Goal: Task Accomplishment & Management: Complete application form

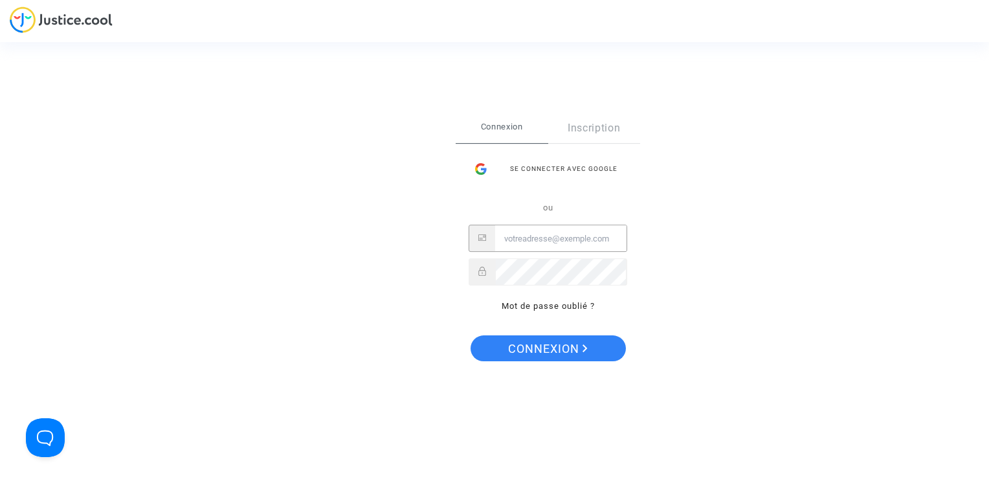
click at [535, 237] on input "Email" at bounding box center [560, 239] width 131 height 26
type input "[EMAIL_ADDRESS][DOMAIN_NAME]"
click at [621, 240] on input "[EMAIL_ADDRESS][DOMAIN_NAME]" at bounding box center [560, 239] width 131 height 26
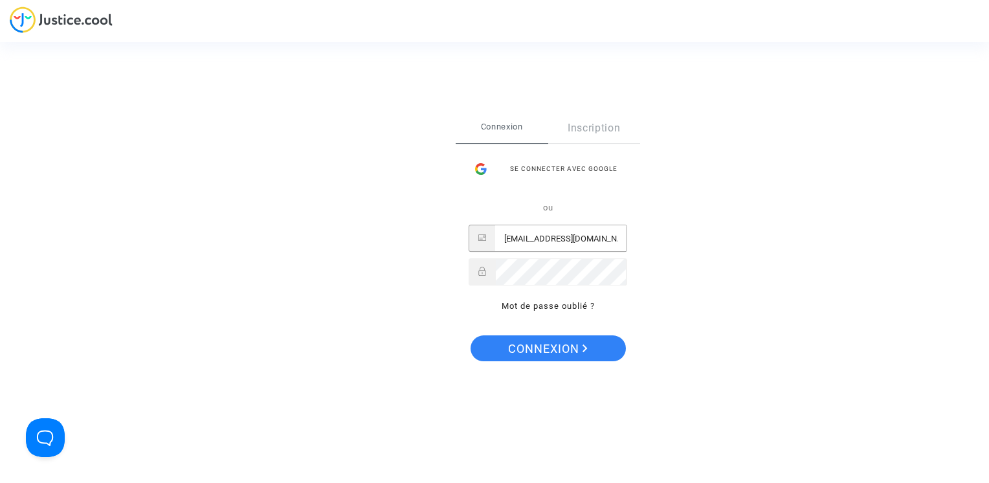
click at [619, 240] on input "[EMAIL_ADDRESS][DOMAIN_NAME]" at bounding box center [560, 239] width 131 height 26
click at [616, 241] on input "[EMAIL_ADDRESS][DOMAIN_NAME]" at bounding box center [560, 239] width 131 height 26
click at [616, 240] on input "[EMAIL_ADDRESS][DOMAIN_NAME]" at bounding box center [560, 239] width 131 height 26
click at [597, 238] on input "[EMAIL_ADDRESS][DOMAIN_NAME]" at bounding box center [560, 239] width 131 height 26
click at [537, 230] on input "Email" at bounding box center [560, 239] width 131 height 26
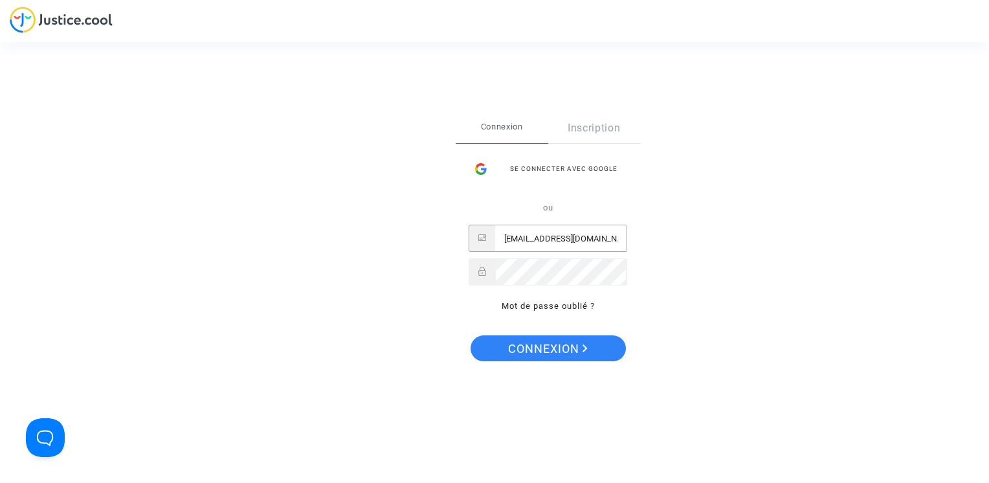
scroll to position [0, 5]
type input "[EMAIL_ADDRESS][DOMAIN_NAME]"
click at [563, 346] on span "Connexion" at bounding box center [548, 348] width 80 height 27
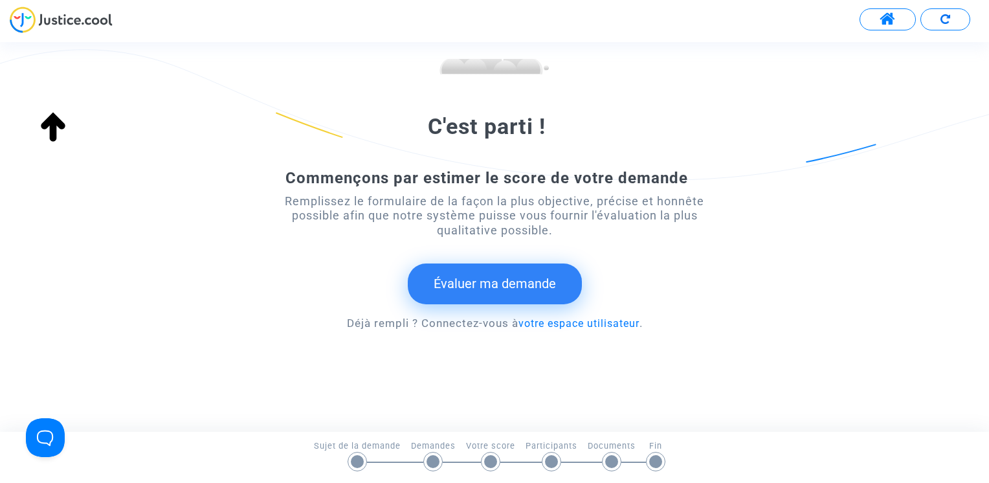
scroll to position [175, 0]
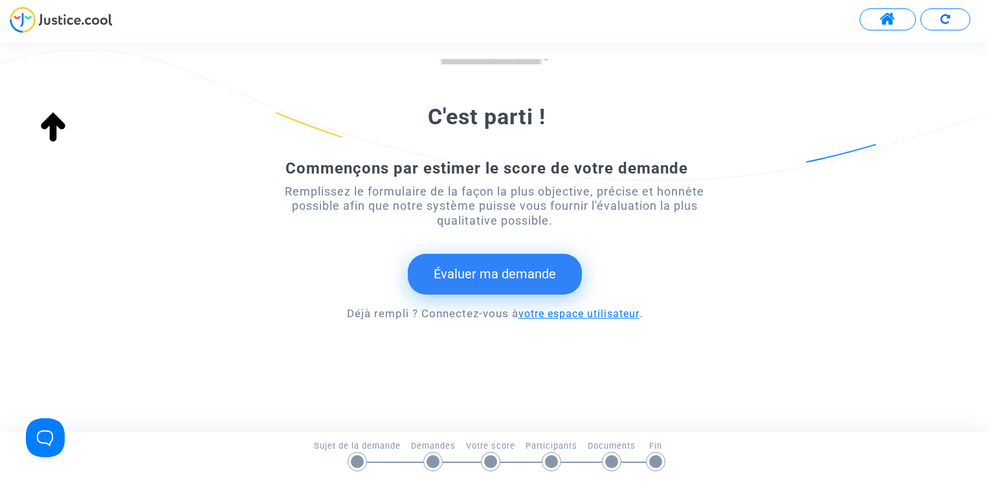
click at [539, 315] on link "votre espace utilisateur" at bounding box center [579, 314] width 121 height 12
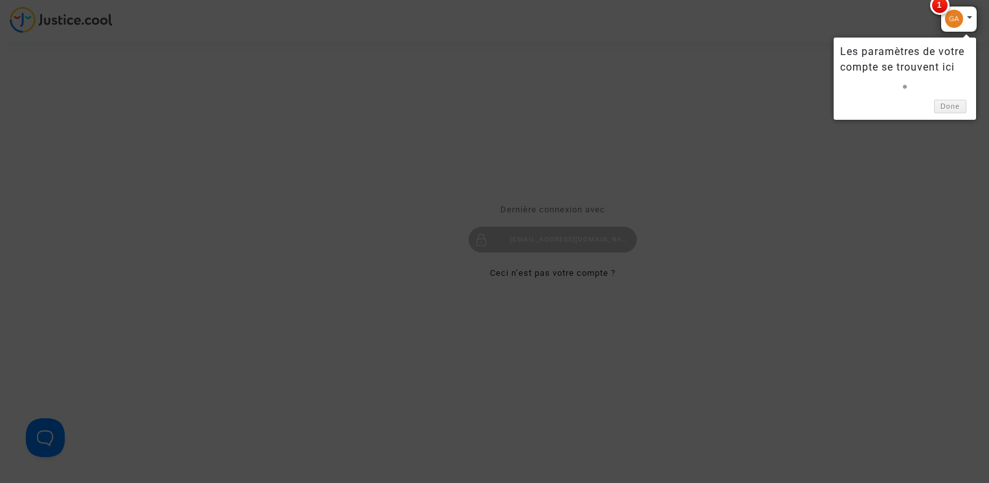
click at [940, 3] on span "1" at bounding box center [939, 4] width 19 height 19
click at [970, 16] on div at bounding box center [959, 19] width 37 height 27
click at [970, 17] on div at bounding box center [959, 19] width 37 height 27
click at [955, 19] on div at bounding box center [959, 19] width 37 height 27
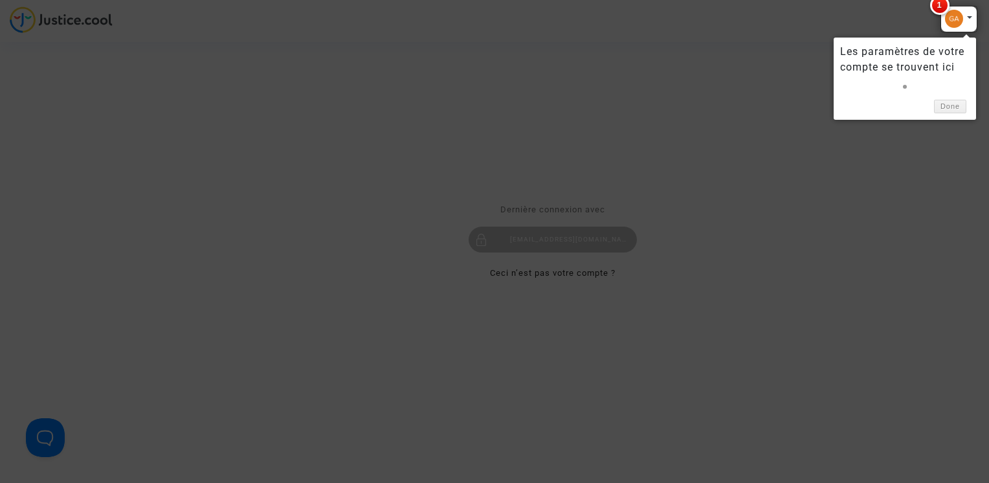
drag, startPoint x: 896, startPoint y: 87, endPoint x: 903, endPoint y: 86, distance: 7.2
click at [897, 87] on div at bounding box center [904, 84] width 129 height 18
click at [904, 86] on link at bounding box center [905, 87] width 4 height 4
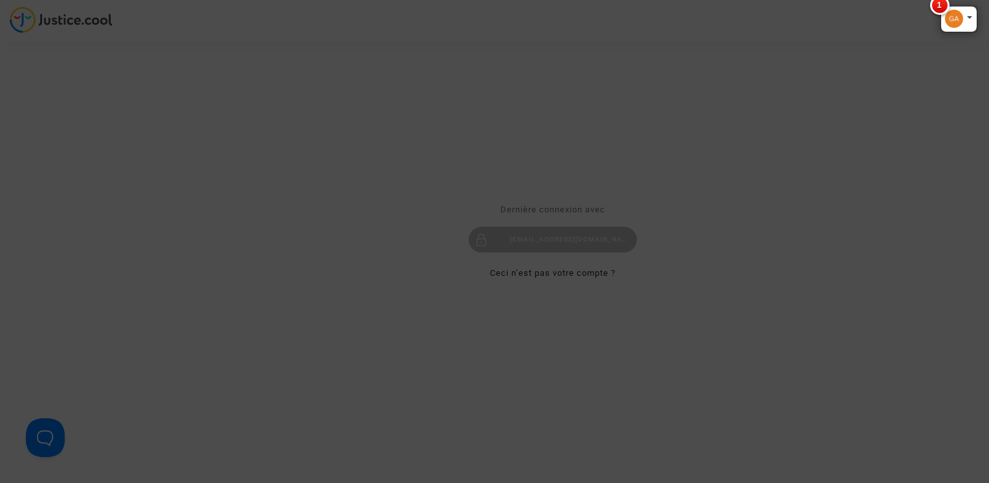
click at [893, 56] on div at bounding box center [494, 241] width 989 height 483
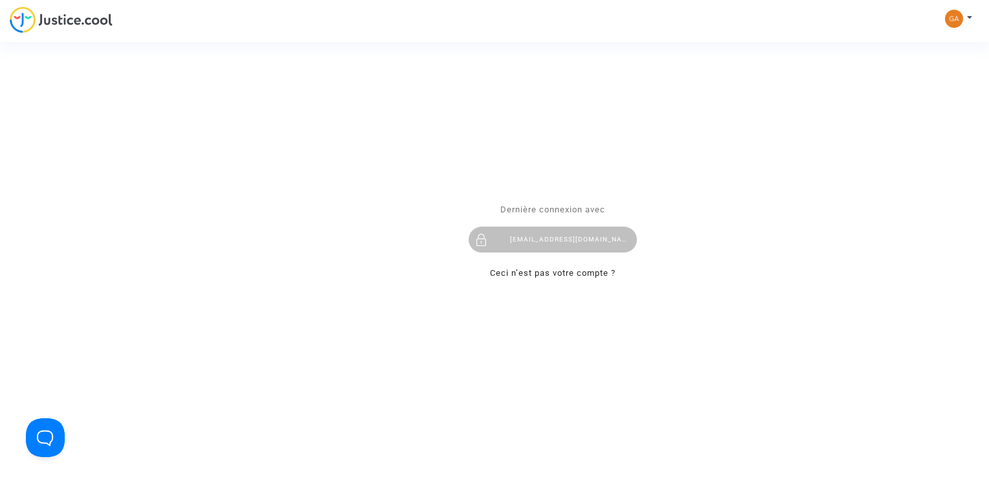
click at [970, 18] on div "Se connecter Dernière connexion avec [EMAIL_ADDRESS][DOMAIN_NAME] [PERSON_NAME]…" at bounding box center [494, 241] width 989 height 483
drag, startPoint x: 970, startPoint y: 18, endPoint x: 837, endPoint y: 95, distance: 153.5
click at [837, 95] on div "Se connecter Dernière connexion avec [EMAIL_ADDRESS][DOMAIN_NAME] [PERSON_NAME]…" at bounding box center [494, 241] width 989 height 483
click at [951, 23] on div "Se connecter Dernière connexion avec [EMAIL_ADDRESS][DOMAIN_NAME] [PERSON_NAME]…" at bounding box center [494, 241] width 989 height 483
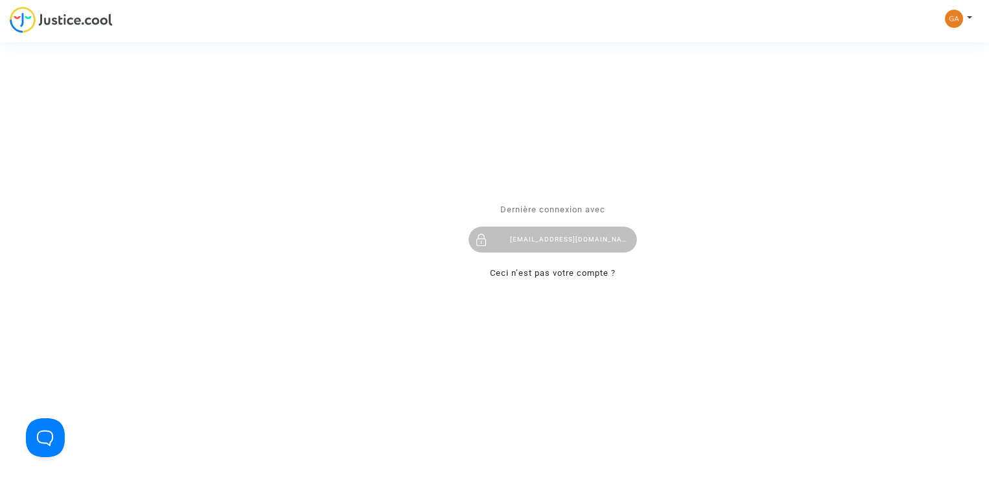
click at [951, 23] on div "Se connecter Dernière connexion avec [EMAIL_ADDRESS][DOMAIN_NAME] [PERSON_NAME]…" at bounding box center [494, 241] width 989 height 483
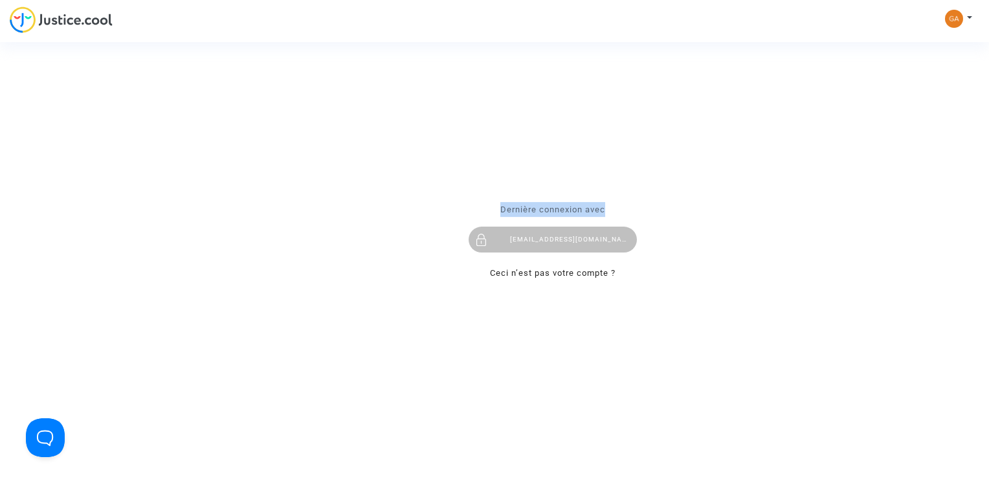
click at [951, 23] on div "Se connecter Dernière connexion avec [EMAIL_ADDRESS][DOMAIN_NAME] [PERSON_NAME]…" at bounding box center [494, 241] width 989 height 483
drag, startPoint x: 951, startPoint y: 23, endPoint x: 681, endPoint y: 223, distance: 336.0
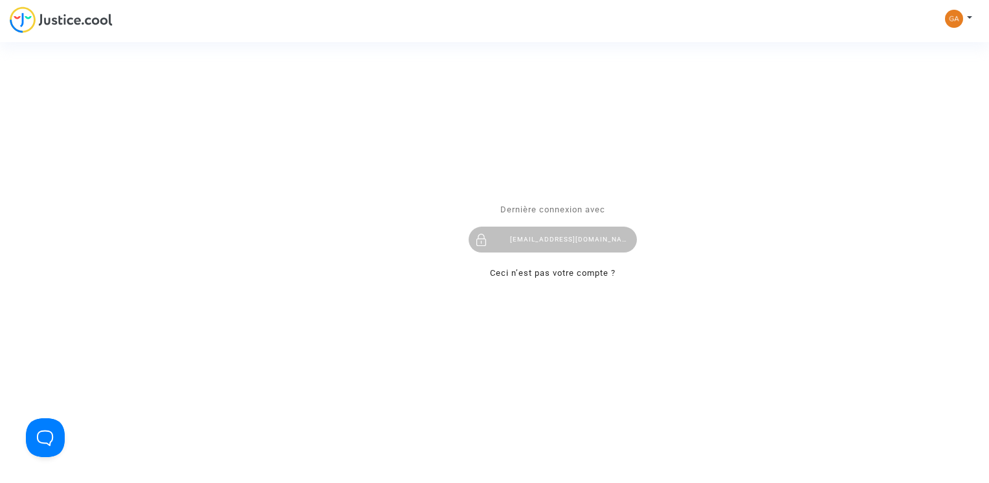
click at [760, 148] on div "Se connecter Dernière connexion avec [EMAIL_ADDRESS][DOMAIN_NAME] [PERSON_NAME]…" at bounding box center [494, 241] width 989 height 483
click at [570, 241] on div "[EMAIL_ADDRESS][DOMAIN_NAME]" at bounding box center [553, 240] width 168 height 26
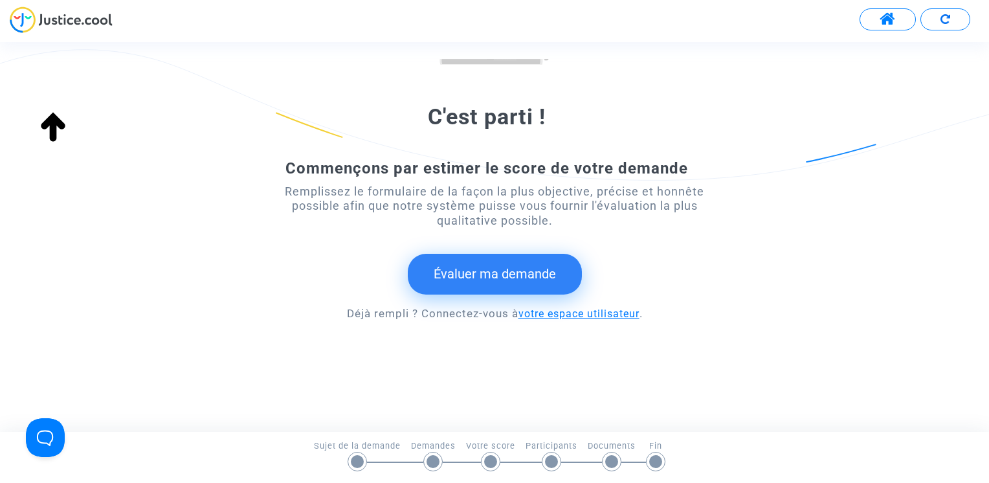
click at [558, 310] on link "votre espace utilisateur" at bounding box center [579, 314] width 121 height 12
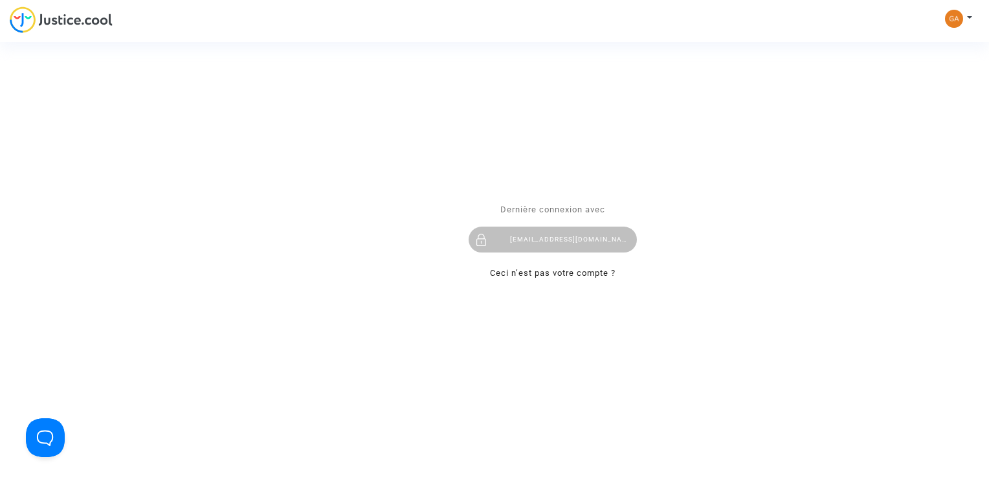
click at [20, 27] on div "Se connecter Dernière connexion avec [EMAIL_ADDRESS][DOMAIN_NAME] [PERSON_NAME]…" at bounding box center [494, 241] width 989 height 483
click at [566, 275] on link "Ceci n’est pas votre compte ?" at bounding box center [553, 274] width 126 height 10
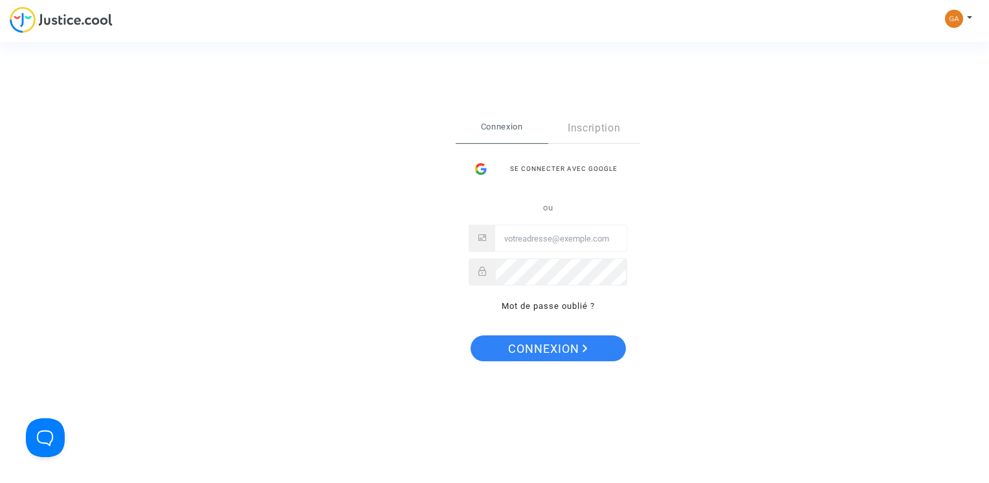
click at [547, 255] on div "ou Mot de passe oublié ?" at bounding box center [548, 257] width 159 height 114
click at [544, 240] on input "Email" at bounding box center [560, 239] width 131 height 26
click at [954, 18] on div "Se connecter Connexion Inscription Se connecter avec Google ou Mot de passe oub…" at bounding box center [494, 241] width 989 height 483
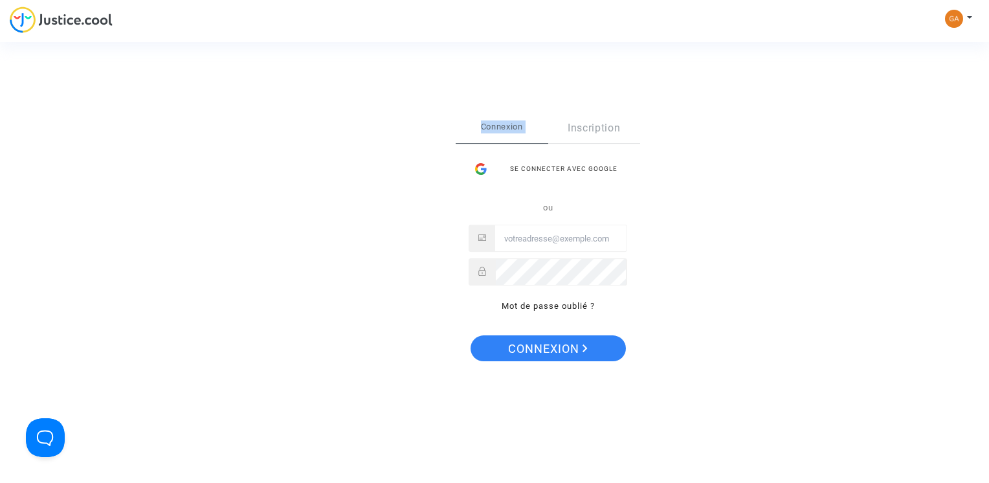
click at [954, 18] on div "Se connecter Connexion Inscription Se connecter avec Google ou Mot de passe oub…" at bounding box center [494, 241] width 989 height 483
drag, startPoint x: 954, startPoint y: 18, endPoint x: 796, endPoint y: 131, distance: 194.0
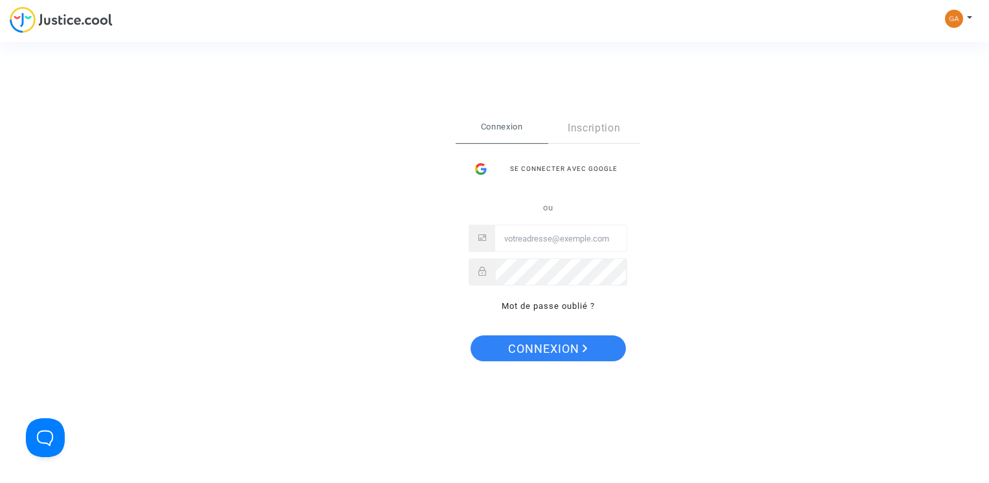
click at [796, 131] on div "Se connecter Connexion Inscription Se connecter avec Google ou Mot de passe oub…" at bounding box center [494, 241] width 989 height 483
click at [965, 19] on div "Se connecter Connexion Inscription Se connecter avec Google ou Mot de passe oub…" at bounding box center [494, 241] width 989 height 483
click at [969, 17] on div "Se connecter Connexion Inscription Se connecter avec Google ou Mot de passe oub…" at bounding box center [494, 241] width 989 height 483
click at [970, 13] on div "Se connecter Connexion Inscription Se connecter avec Google ou Mot de passe oub…" at bounding box center [494, 241] width 989 height 483
click at [972, 9] on div "Se connecter Connexion Inscription Se connecter avec Google ou Mot de passe oub…" at bounding box center [494, 241] width 989 height 483
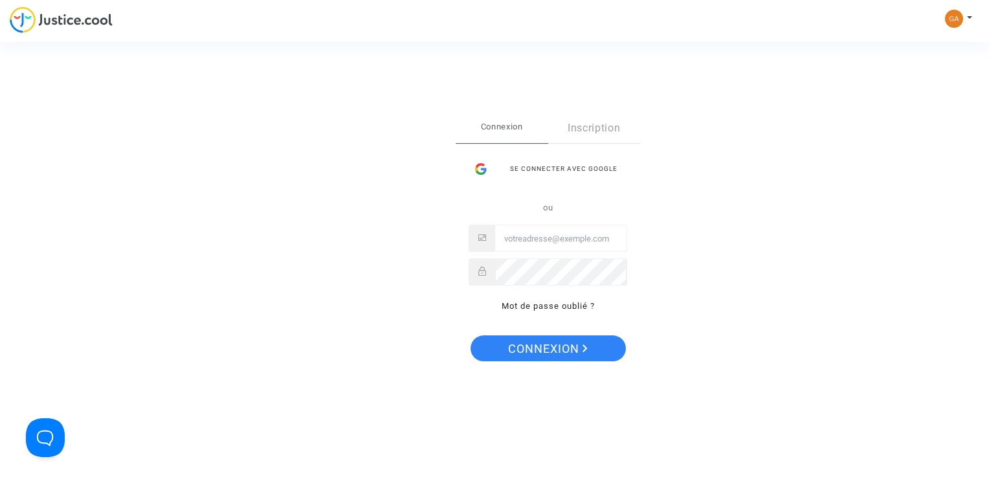
click at [983, 8] on div "Se connecter Connexion Inscription Se connecter avec Google ou Mot de passe oub…" at bounding box center [494, 241] width 989 height 483
click at [973, 27] on div "Se connecter Connexion Inscription Se connecter avec Google ou Mot de passe oub…" at bounding box center [494, 241] width 989 height 483
click at [961, 18] on div "Se connecter Connexion Inscription Se connecter avec Google ou Mot de passe oub…" at bounding box center [494, 241] width 989 height 483
drag, startPoint x: 961, startPoint y: 18, endPoint x: 853, endPoint y: 50, distance: 113.5
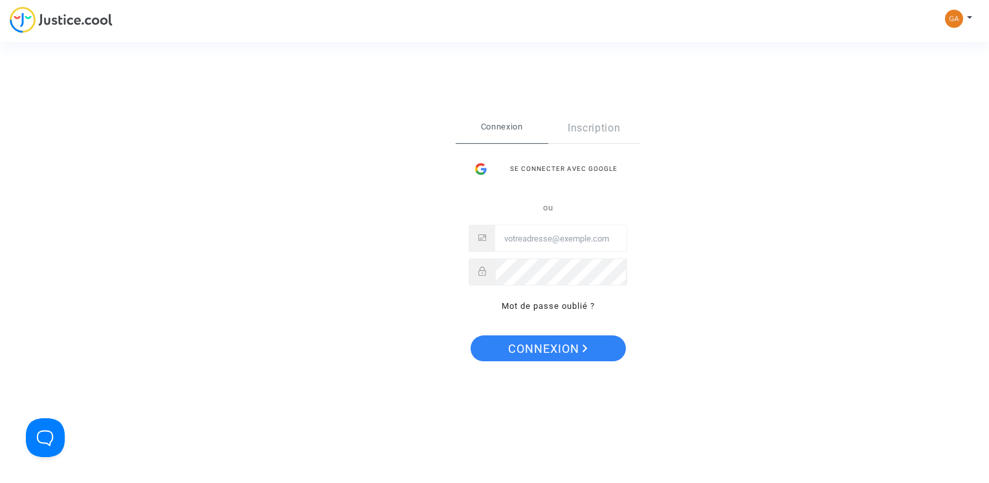
click at [799, 74] on div "Se connecter Connexion Inscription Se connecter avec Google ou Mot de passe oub…" at bounding box center [494, 241] width 989 height 483
click at [959, 21] on div "Se connecter Connexion Inscription Se connecter avec Google ou Mot de passe oub…" at bounding box center [494, 241] width 989 height 483
click at [967, 17] on div "Se connecter Connexion Inscription Se connecter avec Google ou Mot de passe oub…" at bounding box center [494, 241] width 989 height 483
